Goal: Transaction & Acquisition: Purchase product/service

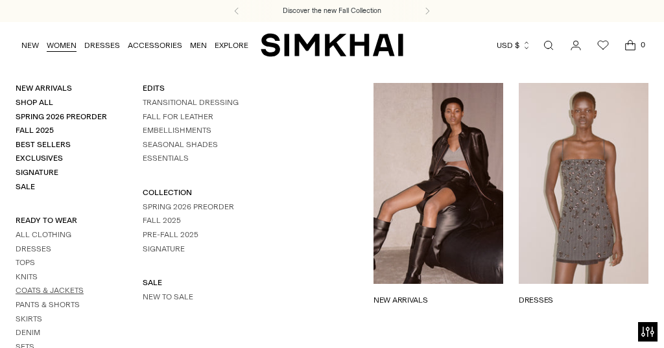
click at [61, 286] on link "Coats & Jackets" at bounding box center [50, 290] width 68 height 9
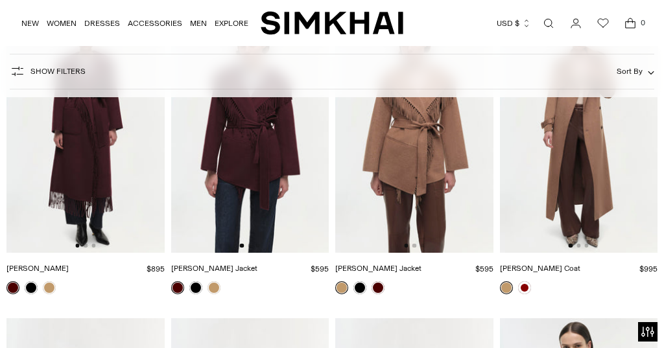
scroll to position [1654, 0]
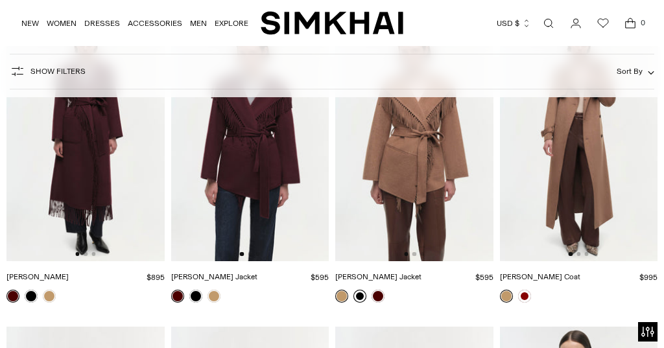
click at [360, 296] on link at bounding box center [359, 296] width 13 height 13
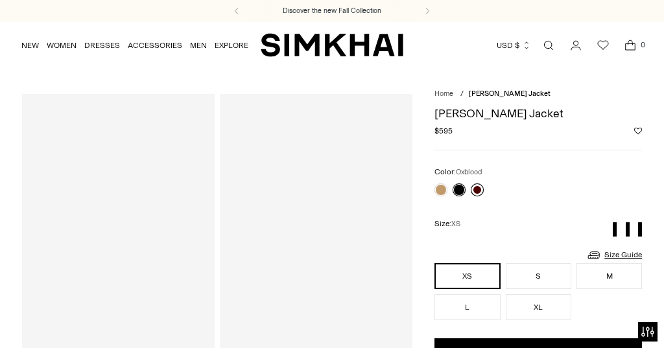
click at [477, 186] on link at bounding box center [476, 189] width 13 height 13
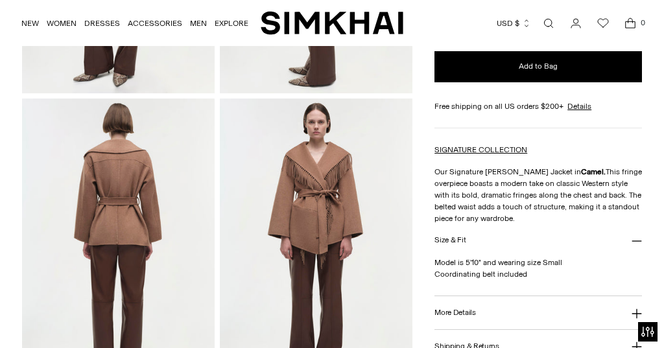
scroll to position [294, 0]
